Goal: Check status: Check status

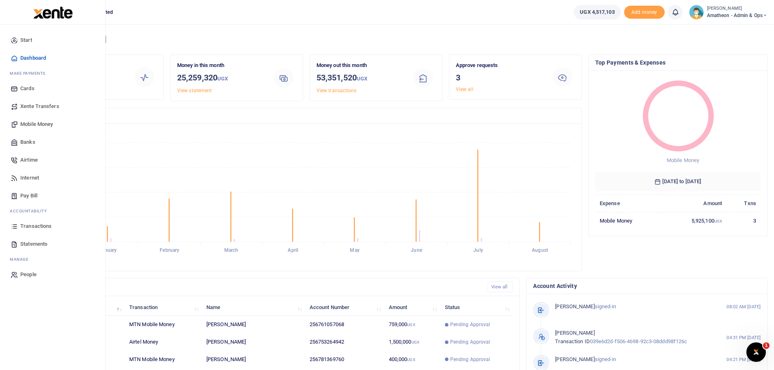
click at [26, 243] on span "Statements" at bounding box center [33, 244] width 27 height 8
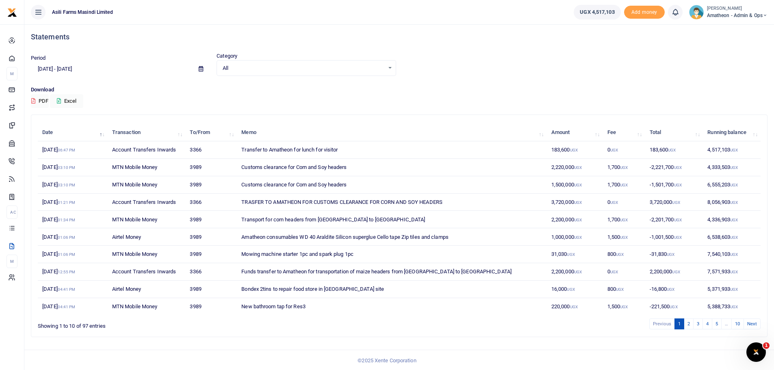
scroll to position [4, 0]
click at [716, 321] on link "5" at bounding box center [717, 322] width 10 height 11
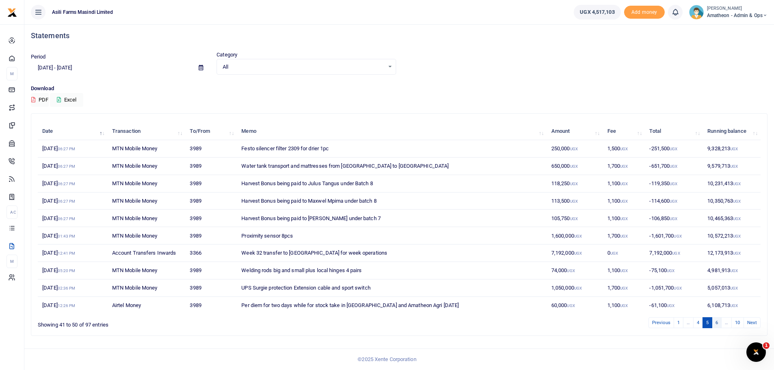
click at [720, 322] on link "6" at bounding box center [717, 322] width 10 height 11
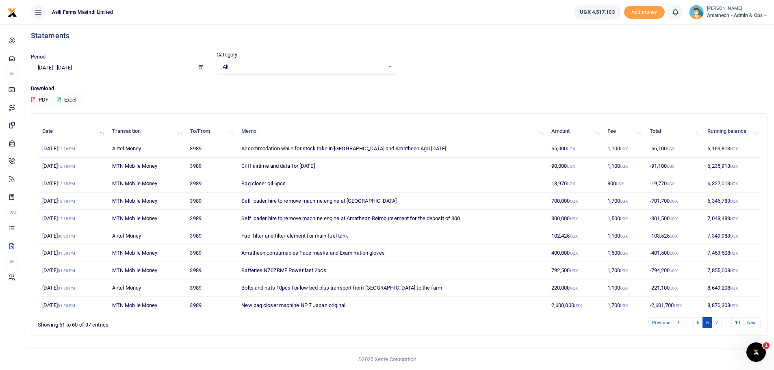
click at [720, 322] on link "7" at bounding box center [717, 322] width 10 height 11
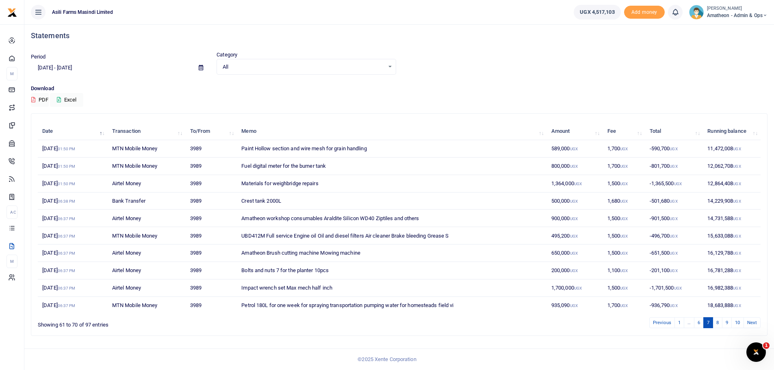
click at [720, 322] on link "8" at bounding box center [718, 322] width 10 height 11
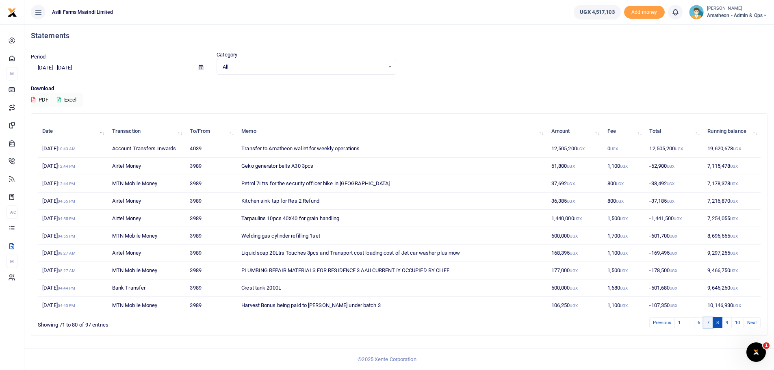
click at [708, 322] on link "7" at bounding box center [709, 322] width 10 height 11
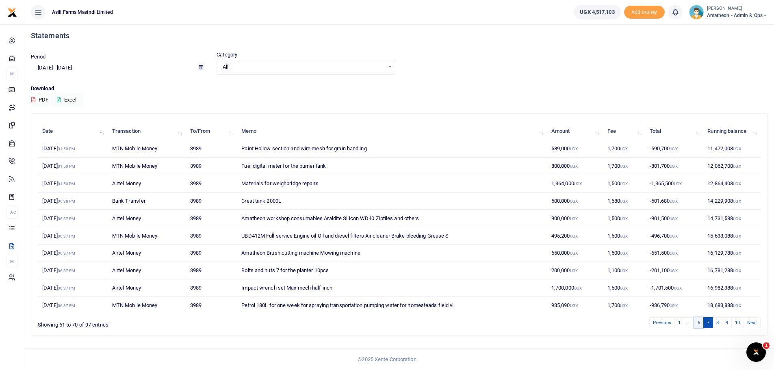
click at [696, 322] on link "6" at bounding box center [699, 322] width 10 height 11
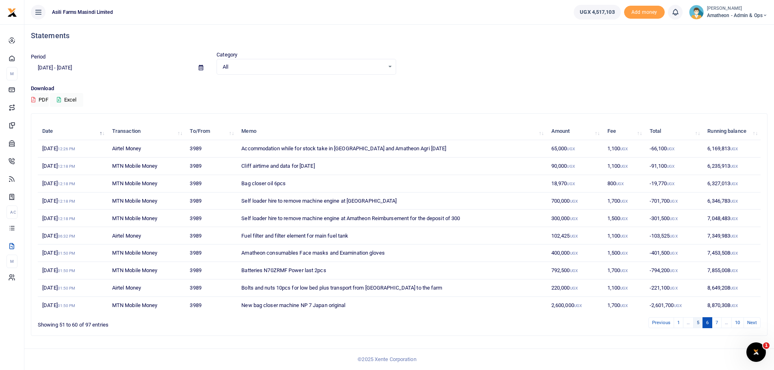
click at [699, 321] on link "5" at bounding box center [699, 322] width 10 height 11
